Goal: Information Seeking & Learning: Learn about a topic

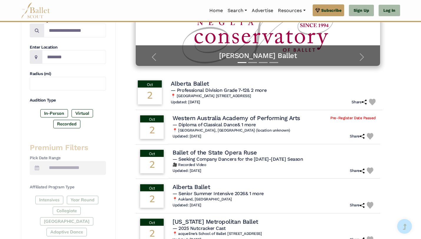
scroll to position [125, 0]
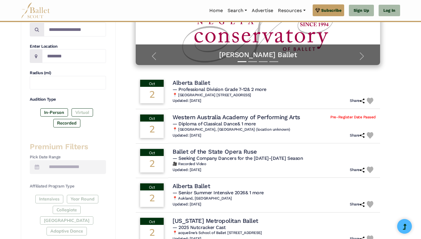
click at [88, 111] on label "Virtual" at bounding box center [81, 112] width 21 height 8
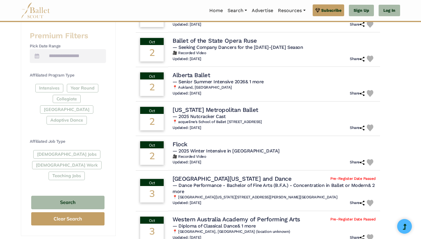
scroll to position [253, 0]
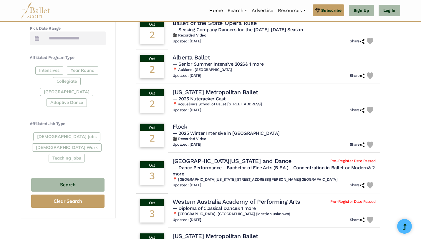
click at [62, 132] on div "Full-Time Jobs Gig Work Teaching Jobs" at bounding box center [68, 148] width 76 height 32
click at [63, 132] on div "Full-Time Jobs Gig Work Teaching Jobs" at bounding box center [68, 148] width 76 height 32
click at [87, 132] on div "Full-Time Jobs Gig Work Teaching Jobs" at bounding box center [68, 148] width 76 height 32
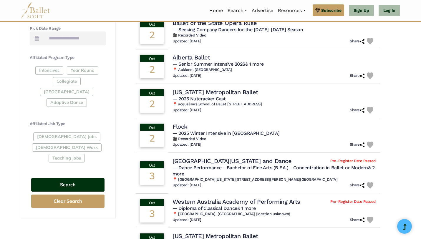
click at [71, 178] on button "Search" at bounding box center [67, 185] width 73 height 14
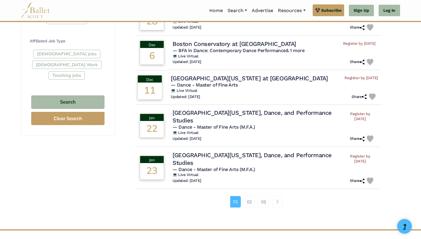
scroll to position [336, 0]
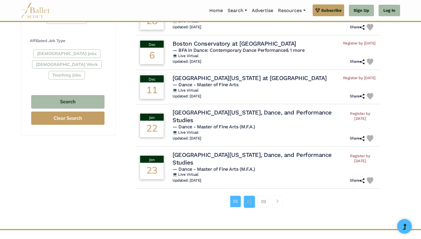
click at [249, 202] on link "02" at bounding box center [249, 202] width 11 height 12
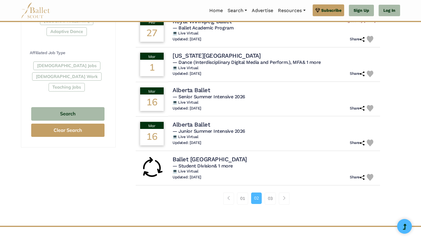
scroll to position [352, 0]
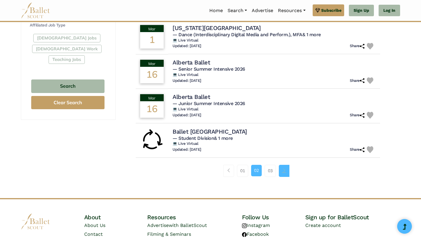
click at [282, 172] on span "Page navigation example" at bounding box center [284, 170] width 4 height 4
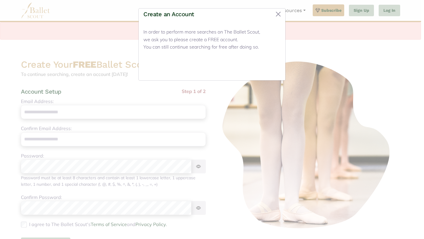
click at [272, 64] on button "Close" at bounding box center [269, 69] width 22 height 14
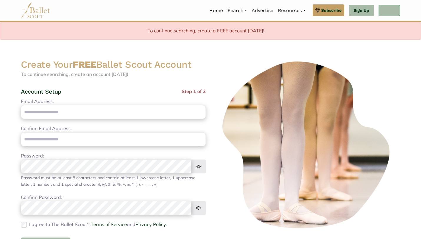
click at [382, 9] on link "Log In" at bounding box center [388, 11] width 21 height 12
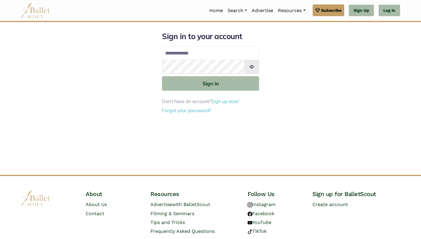
click at [221, 53] on input "Email address" at bounding box center [210, 53] width 97 height 14
type input "**********"
click at [201, 112] on link "Forgot your password?" at bounding box center [186, 110] width 49 height 6
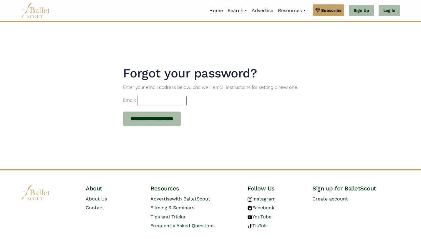
click at [173, 101] on input "Email:" at bounding box center [161, 100] width 49 height 9
type input "**********"
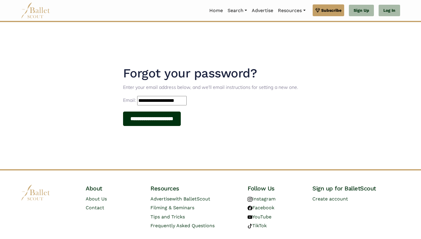
click at [172, 119] on input "**********" at bounding box center [152, 119] width 58 height 15
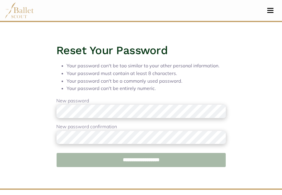
click at [123, 157] on input "**********" at bounding box center [140, 160] width 169 height 15
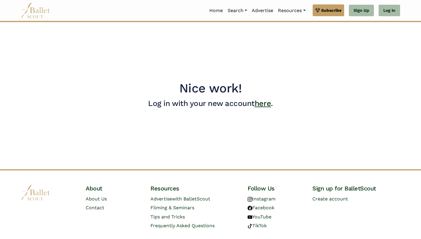
click at [267, 100] on link "here" at bounding box center [262, 103] width 16 height 9
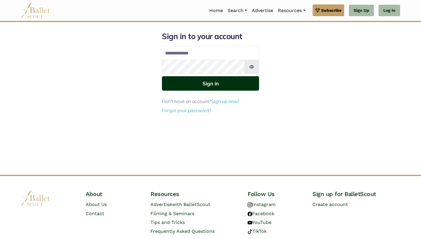
type input "**********"
click at [221, 83] on button "Sign in" at bounding box center [210, 83] width 97 height 14
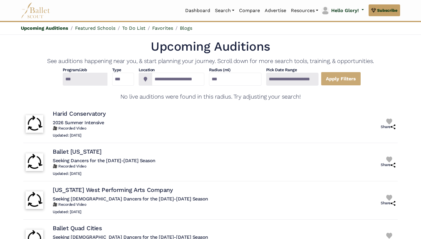
click at [95, 80] on div at bounding box center [84, 79] width 45 height 13
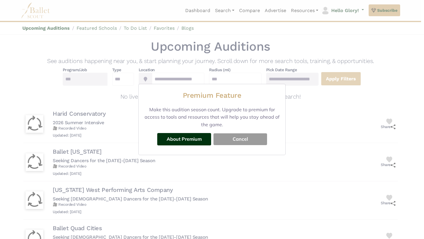
click at [227, 138] on button "Cancel" at bounding box center [240, 139] width 54 height 12
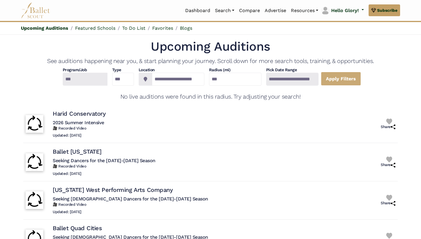
click at [82, 77] on div at bounding box center [84, 79] width 45 height 13
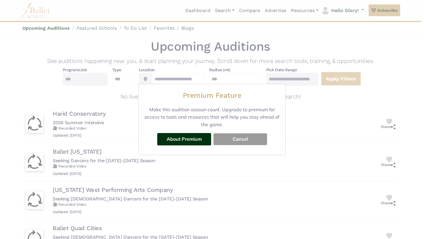
click at [227, 134] on button "Cancel" at bounding box center [240, 139] width 54 height 12
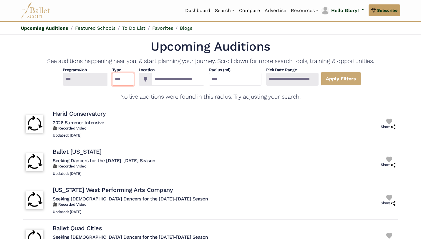
click at [122, 76] on select "*** ********* ******* ********" at bounding box center [123, 79] width 22 height 13
select select "*"
click at [112, 73] on select "*** ********* ******* ********" at bounding box center [123, 79] width 22 height 13
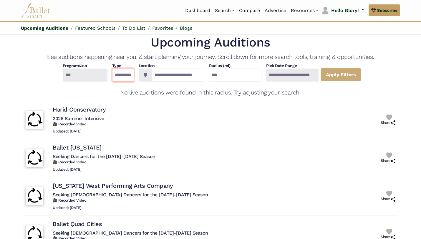
scroll to position [5, 0]
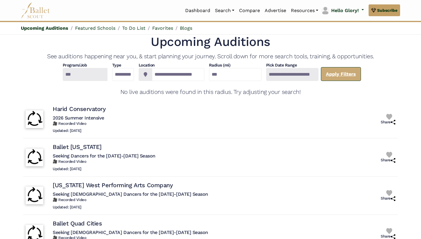
click at [357, 75] on link "Apply Filters" at bounding box center [341, 74] width 40 height 14
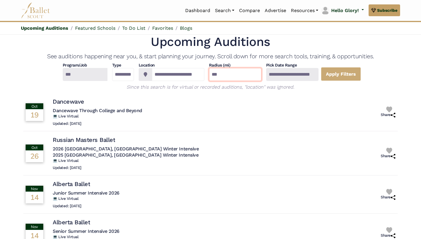
click at [252, 70] on input "***" at bounding box center [235, 74] width 52 height 13
drag, startPoint x: 252, startPoint y: 70, endPoint x: 201, endPoint y: 70, distance: 51.8
click at [201, 70] on div "**********" at bounding box center [210, 71] width 374 height 19
drag, startPoint x: 226, startPoint y: 72, endPoint x: 232, endPoint y: 77, distance: 7.7
click at [232, 77] on input "***" at bounding box center [235, 74] width 52 height 13
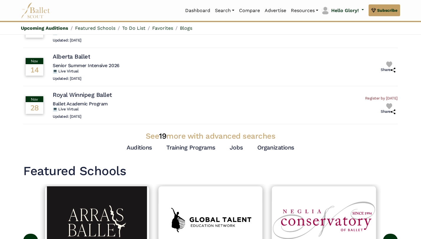
scroll to position [177, 0]
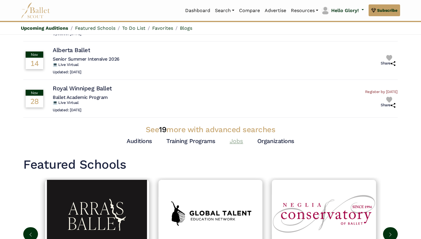
click at [236, 142] on link "Jobs" at bounding box center [236, 140] width 14 height 7
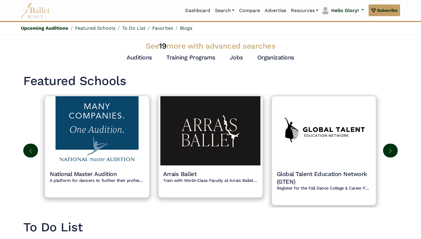
scroll to position [266, 0]
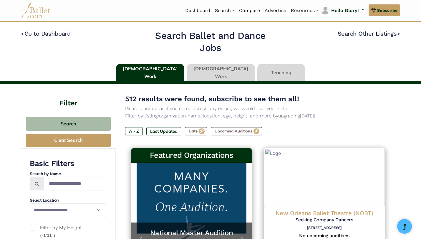
type input "******"
type input "*****"
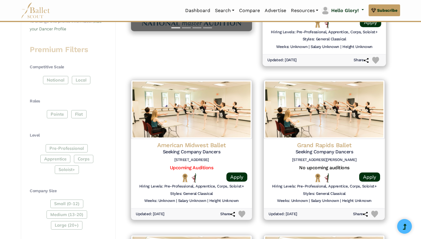
scroll to position [225, 0]
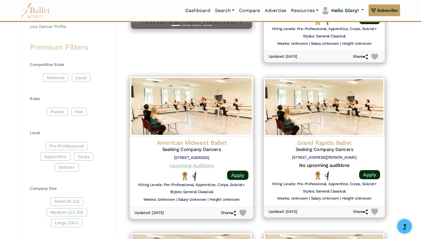
click at [198, 166] on link "Upcoming Auditions" at bounding box center [191, 166] width 44 height 6
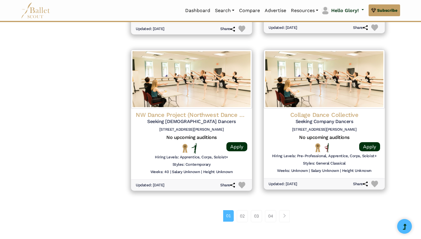
scroll to position [746, 0]
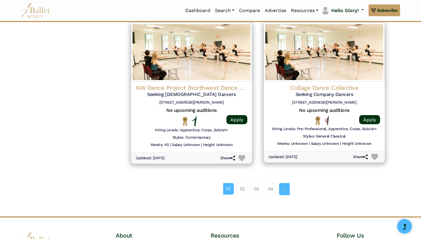
click at [281, 187] on link "Page navigation example" at bounding box center [284, 189] width 11 height 12
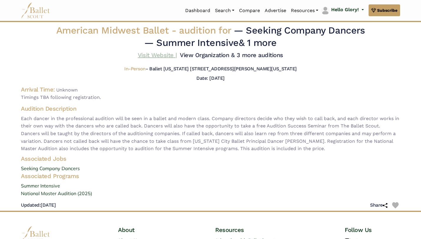
click at [162, 52] on link "Visit Website |" at bounding box center [157, 54] width 39 height 7
click at [264, 53] on link "View Organization & 3 more auditions" at bounding box center [231, 54] width 103 height 7
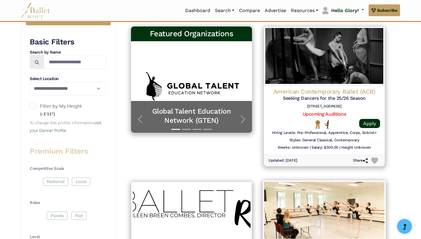
scroll to position [123, 0]
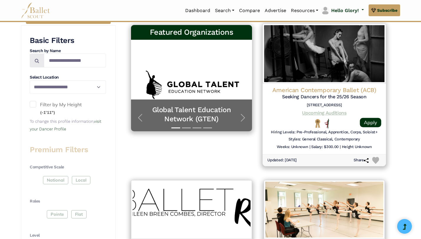
click at [336, 114] on link "Upcoming Auditions" at bounding box center [324, 113] width 44 height 6
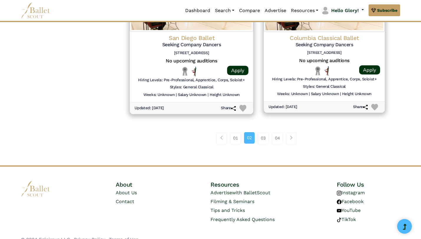
scroll to position [804, 0]
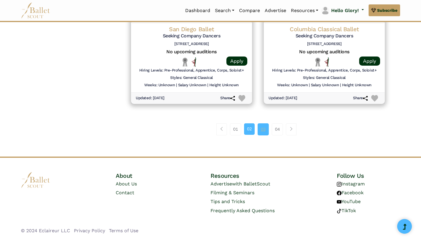
click at [262, 131] on link "03" at bounding box center [262, 129] width 11 height 12
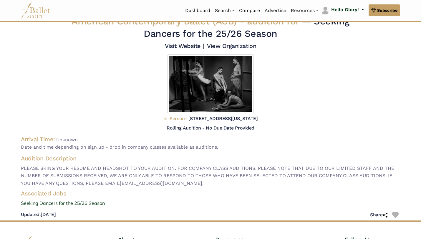
scroll to position [9, 0]
click at [189, 47] on link "Visit Website |" at bounding box center [184, 46] width 39 height 7
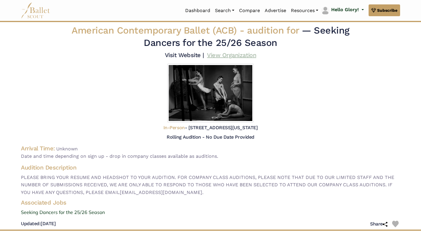
click at [241, 54] on link "View Organization" at bounding box center [231, 54] width 49 height 7
click at [214, 55] on link "View Organization" at bounding box center [231, 54] width 49 height 7
click at [194, 55] on link "Visit Website |" at bounding box center [184, 54] width 39 height 7
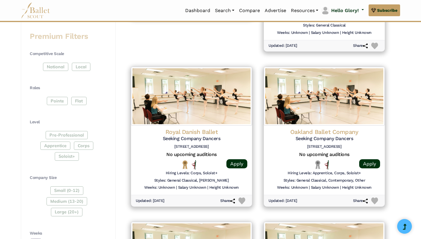
scroll to position [238, 0]
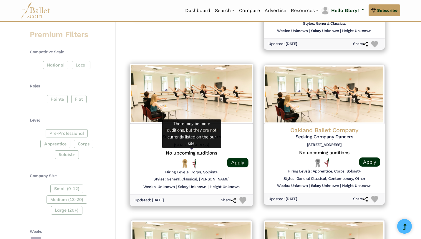
click at [198, 155] on h5 "No upcoming auditions" at bounding box center [191, 153] width 114 height 6
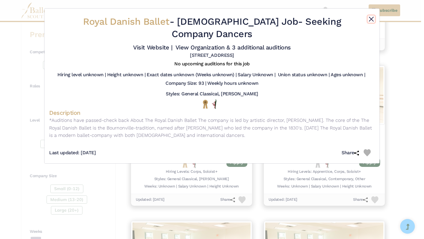
click at [371, 18] on button "Close" at bounding box center [370, 19] width 7 height 7
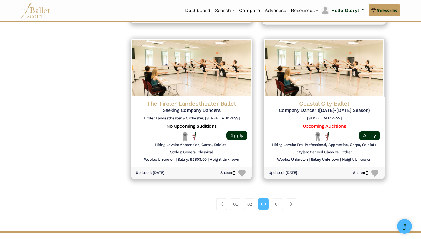
scroll to position [733, 0]
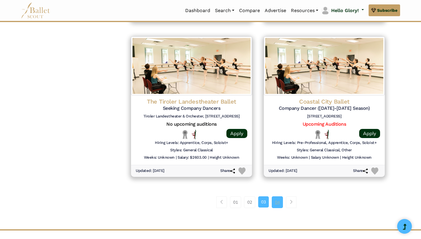
click at [276, 202] on link "04" at bounding box center [277, 202] width 11 height 12
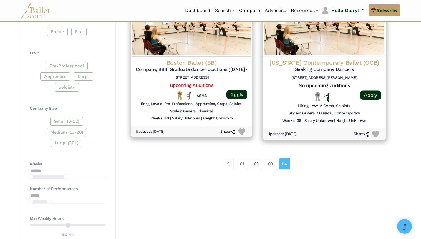
scroll to position [306, 0]
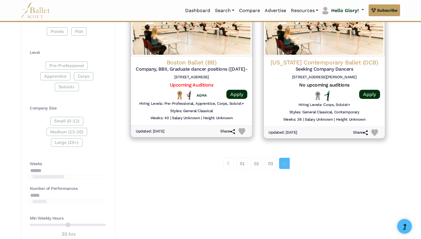
click at [288, 162] on link "04" at bounding box center [284, 163] width 11 height 11
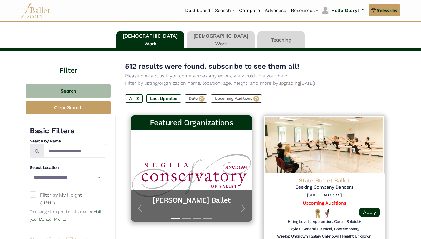
scroll to position [34, 0]
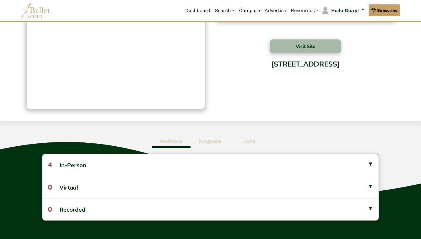
scroll to position [56, 0]
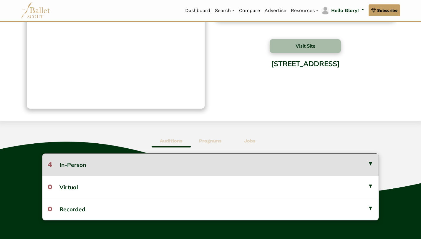
click at [188, 165] on button "4 In-Person" at bounding box center [210, 165] width 336 height 22
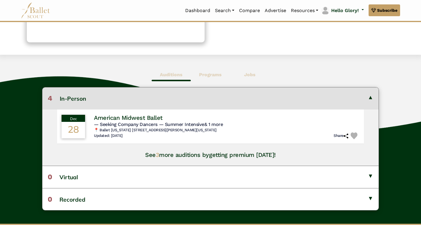
scroll to position [143, 0]
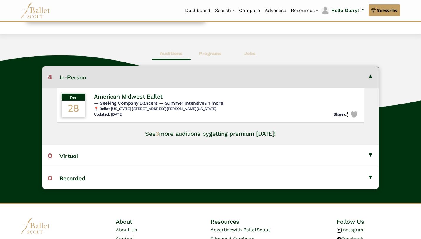
click at [164, 137] on h4 "See 3 more auditions by getting premium today!" at bounding box center [210, 134] width 131 height 8
click at [252, 53] on b "Jobs" at bounding box center [249, 54] width 11 height 6
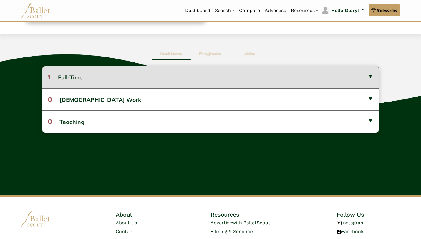
click at [223, 73] on button "1 Full-Time" at bounding box center [210, 77] width 336 height 22
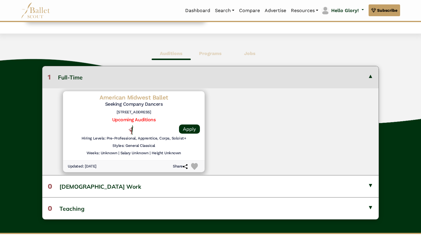
click at [226, 65] on div "Auditions Programs Jobs 4 In-Person Dec 28 American Midwest Ballet 3" at bounding box center [210, 133] width 421 height 199
click at [218, 55] on b "Programs" at bounding box center [210, 54] width 23 height 6
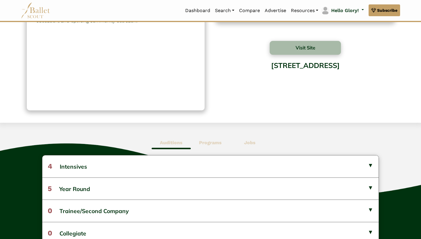
scroll to position [0, 0]
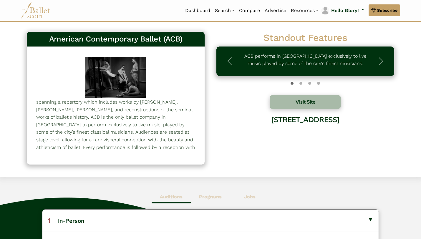
scroll to position [21, 0]
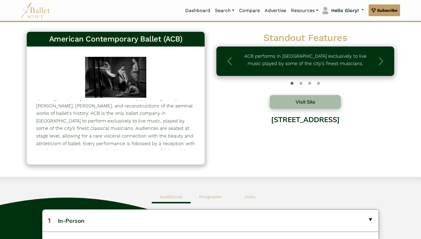
click at [285, 94] on div "Standout Features ACB performs in [GEOGRAPHIC_DATA] exclusively to live music p…" at bounding box center [305, 63] width 178 height 63
click at [285, 103] on button "Visit Site" at bounding box center [304, 102] width 71 height 14
